Goal: Check status

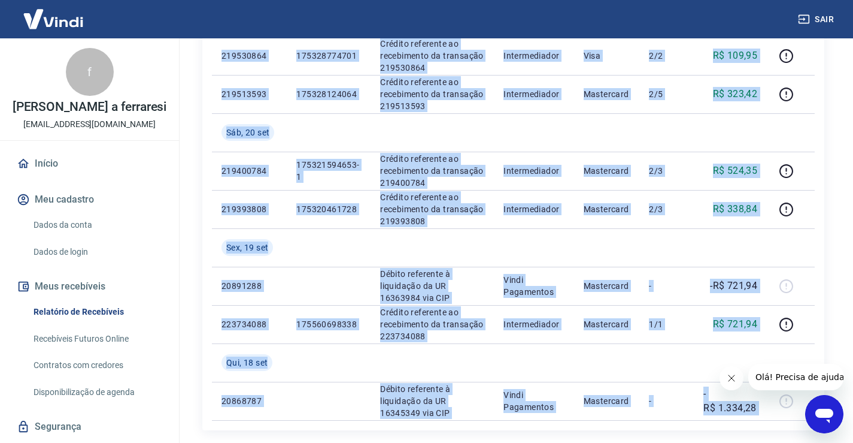
scroll to position [890, 0]
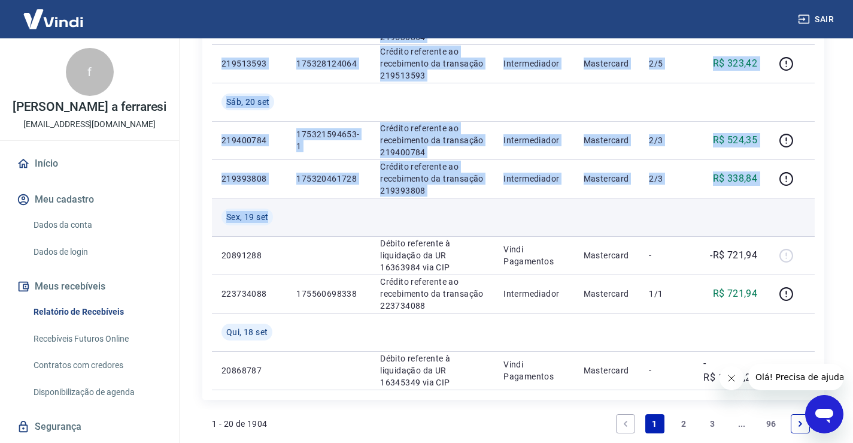
drag, startPoint x: 222, startPoint y: 163, endPoint x: 762, endPoint y: 198, distance: 541.2
click at [359, 216] on td at bounding box center [329, 217] width 84 height 38
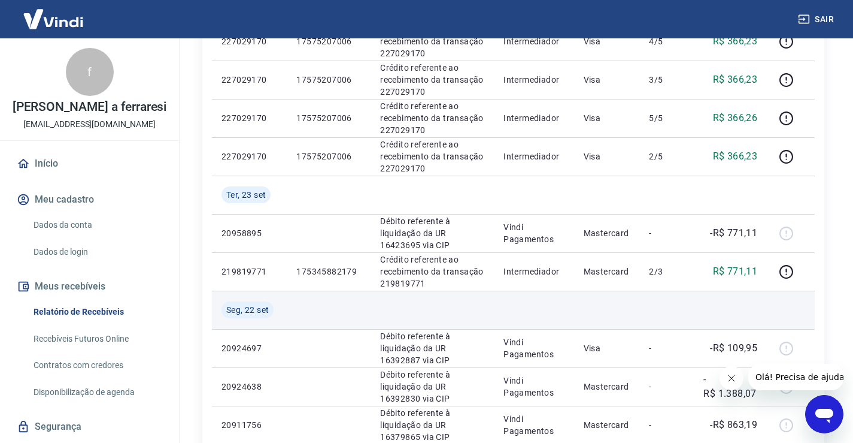
scroll to position [352, 0]
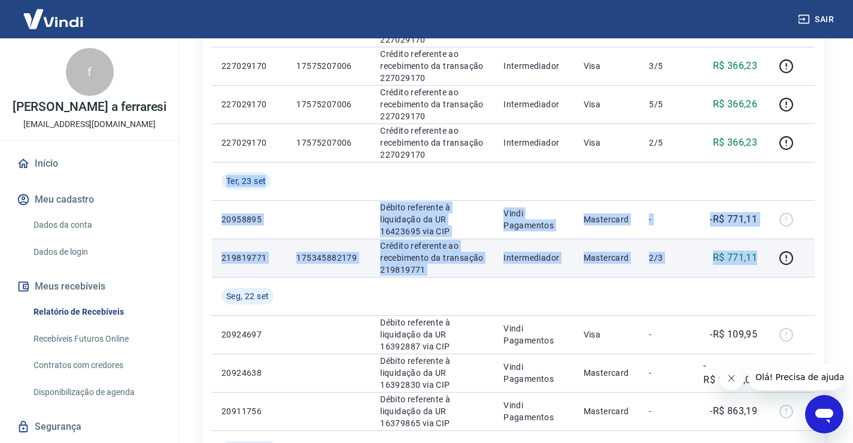
drag, startPoint x: 226, startPoint y: 175, endPoint x: 760, endPoint y: 260, distance: 540.9
click at [760, 260] on tbody "[DATE] 20983286 Débito referente à liquidação da UR 16444278 via CIP Vindi Paga…" at bounding box center [513, 410] width 603 height 1035
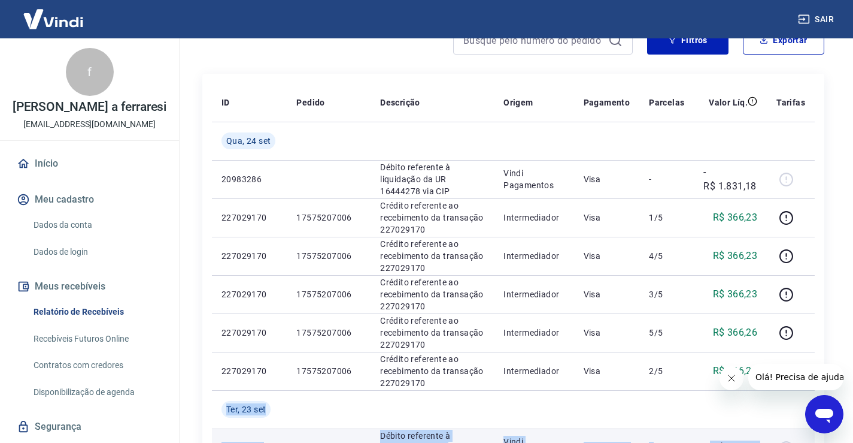
scroll to position [112, 0]
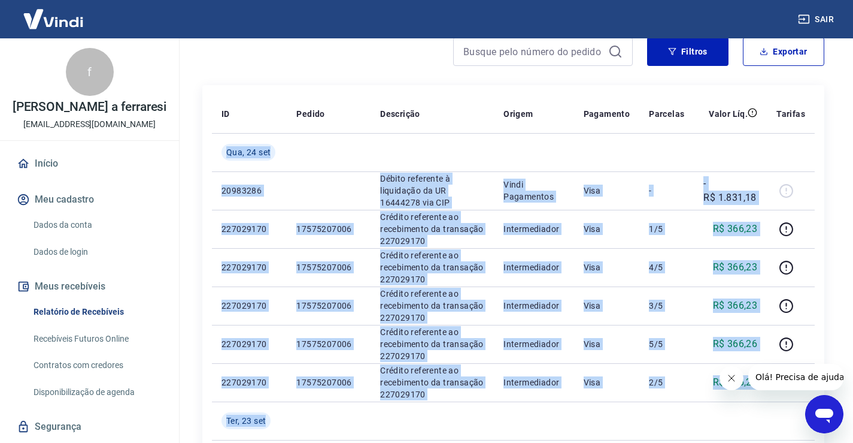
drag, startPoint x: 223, startPoint y: 144, endPoint x: 826, endPoint y: 264, distance: 615.4
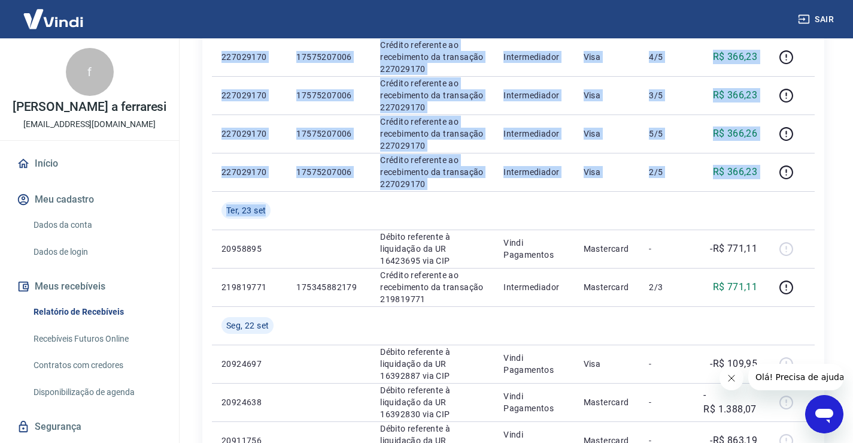
scroll to position [329, 0]
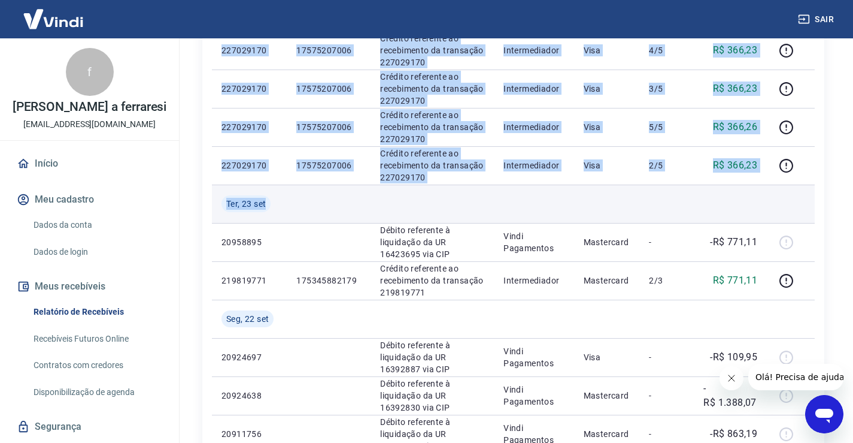
click at [537, 208] on td at bounding box center [534, 203] width 80 height 38
